Goal: Navigation & Orientation: Find specific page/section

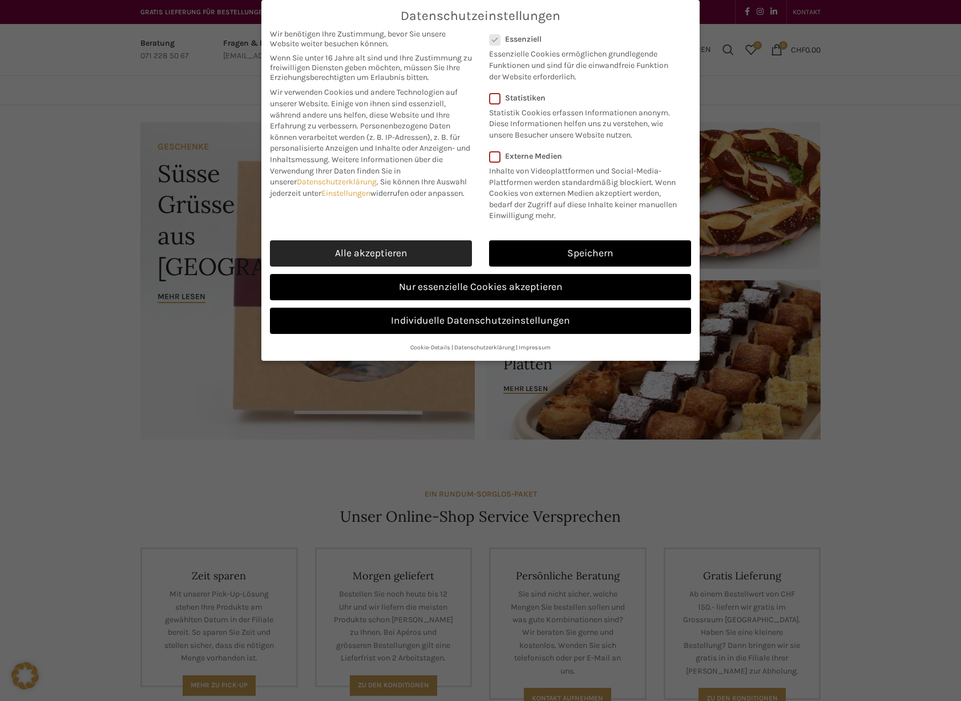
click at [403, 249] on link "Alle akzeptieren" at bounding box center [371, 253] width 202 height 26
checkbox input "true"
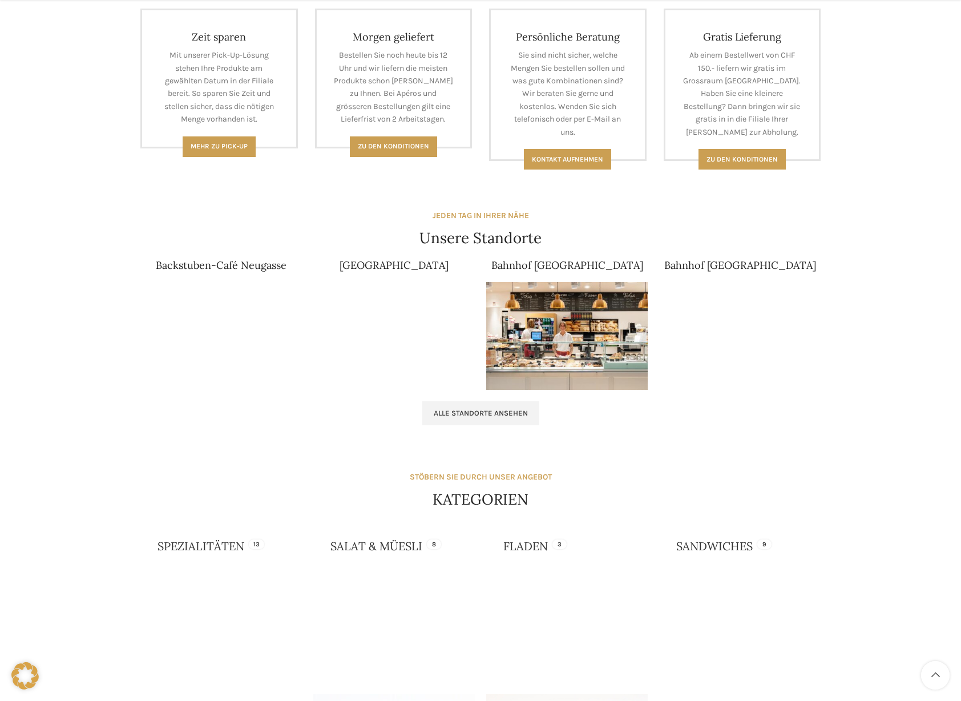
scroll to position [548, 0]
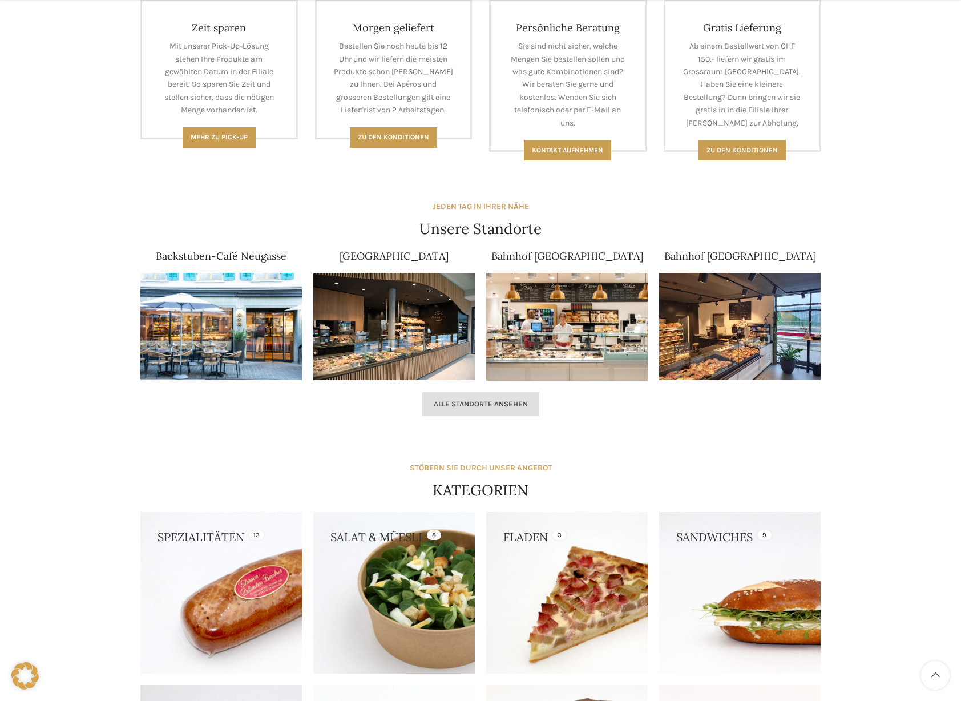
click at [497, 404] on span "Alle Standorte ansehen" at bounding box center [481, 403] width 94 height 9
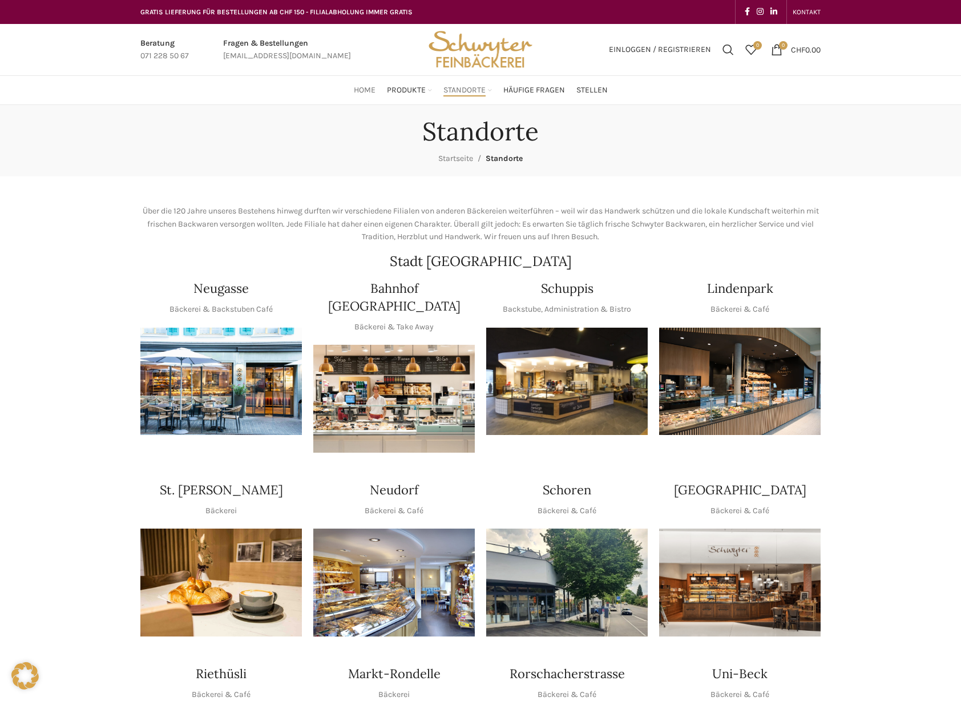
click at [373, 95] on span "Home" at bounding box center [365, 90] width 22 height 11
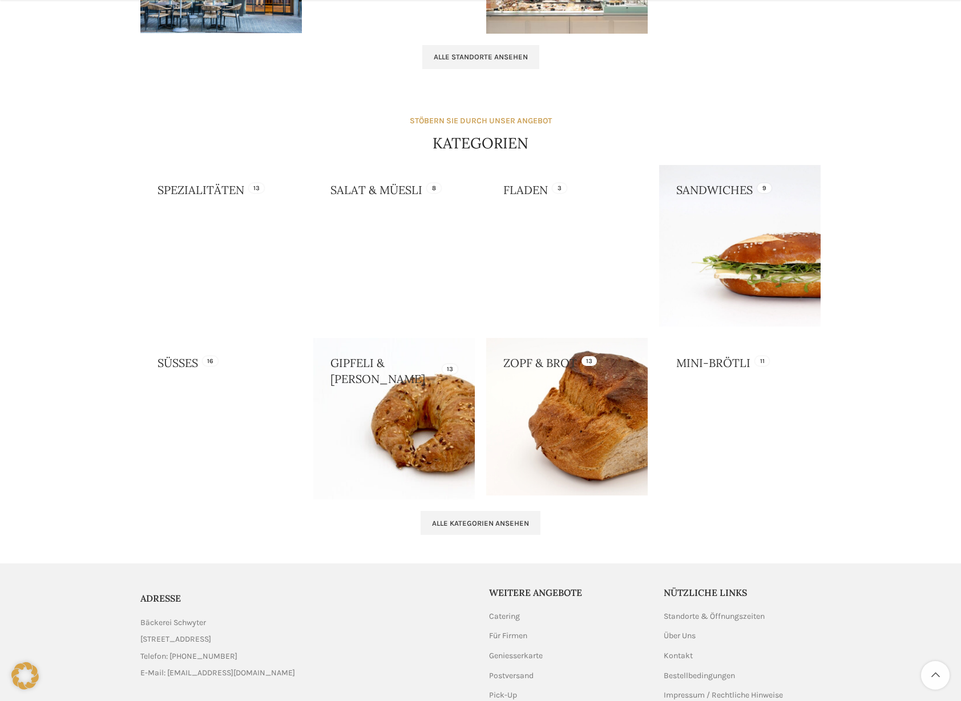
scroll to position [973, 0]
